Goal: Transaction & Acquisition: Download file/media

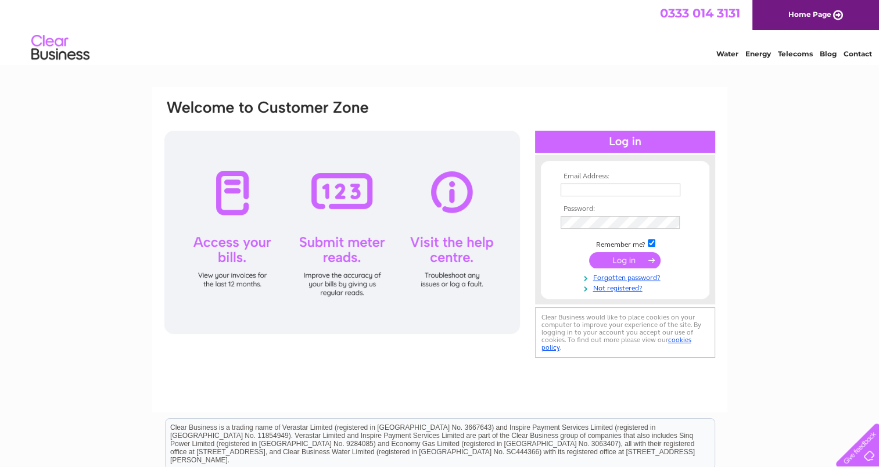
type input "info@greenslatefarm.org.uk"
click at [620, 256] on input "submit" at bounding box center [624, 260] width 71 height 16
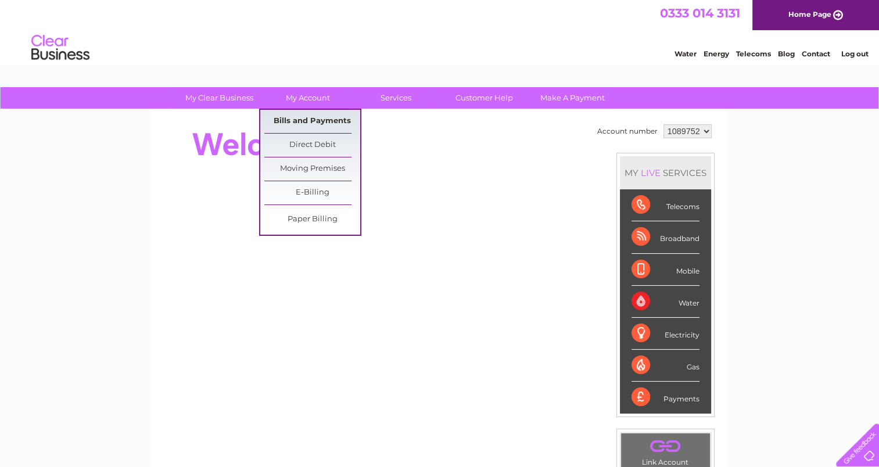
click at [300, 117] on link "Bills and Payments" at bounding box center [312, 121] width 96 height 23
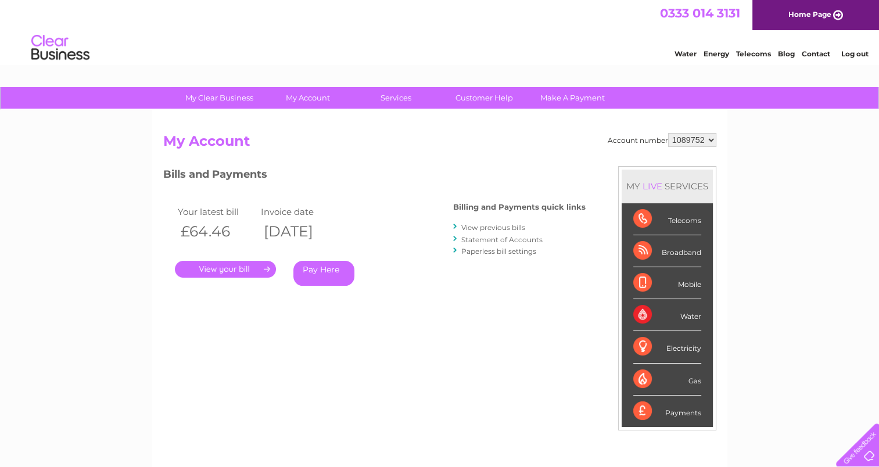
click at [220, 270] on link "." at bounding box center [225, 269] width 101 height 17
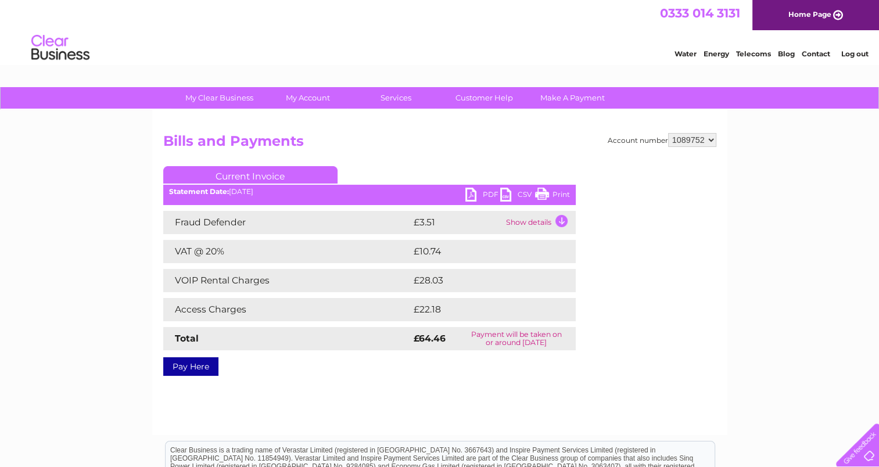
click at [467, 197] on link "PDF" at bounding box center [482, 196] width 35 height 17
